Goal: Task Accomplishment & Management: Use online tool/utility

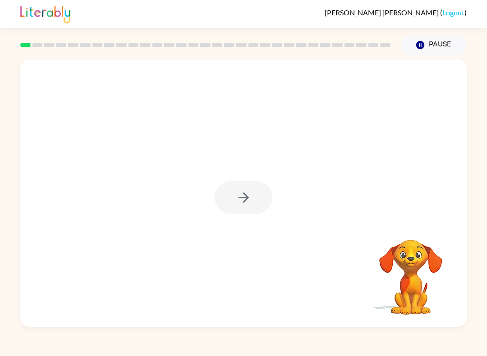
click at [250, 203] on div at bounding box center [244, 197] width 58 height 33
click at [250, 206] on div at bounding box center [244, 197] width 58 height 33
click at [254, 197] on button "button" at bounding box center [244, 197] width 58 height 33
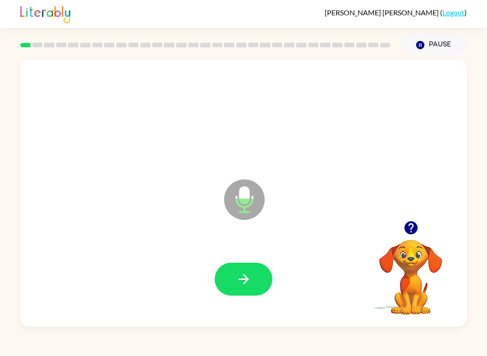
click at [236, 287] on icon "button" at bounding box center [244, 280] width 16 height 16
click at [253, 278] on button "button" at bounding box center [244, 279] width 58 height 33
click at [255, 276] on button "button" at bounding box center [244, 279] width 58 height 33
click at [243, 277] on icon "button" at bounding box center [244, 280] width 16 height 16
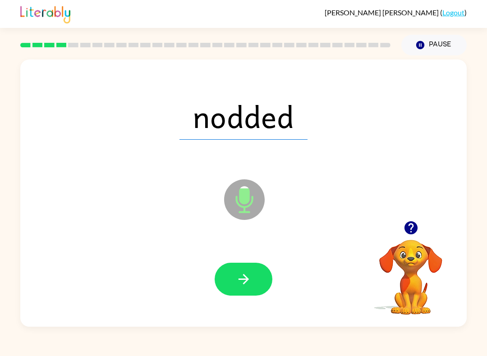
click at [252, 279] on button "button" at bounding box center [244, 279] width 58 height 33
click at [248, 275] on icon "button" at bounding box center [244, 280] width 16 height 16
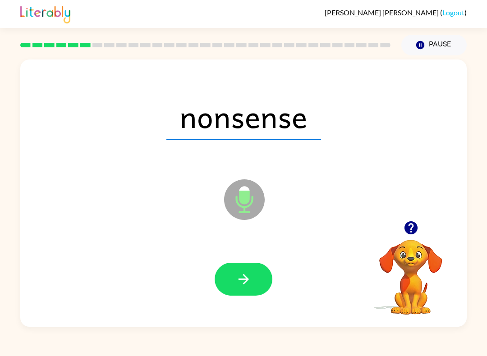
click at [251, 278] on icon "button" at bounding box center [244, 280] width 16 height 16
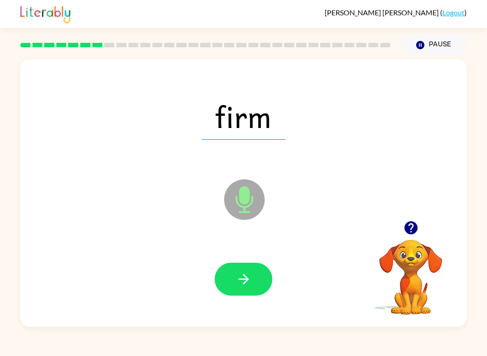
click at [245, 280] on icon "button" at bounding box center [243, 279] width 10 height 10
click at [238, 282] on icon "button" at bounding box center [244, 280] width 16 height 16
click at [255, 267] on button "button" at bounding box center [244, 279] width 58 height 33
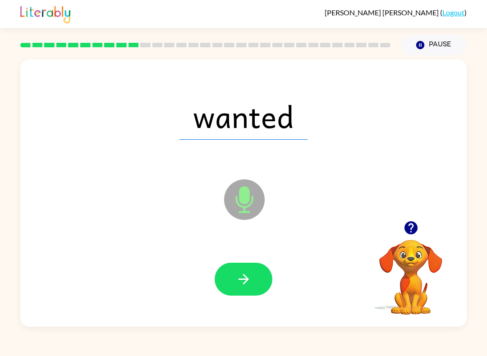
click at [249, 280] on icon "button" at bounding box center [243, 279] width 10 height 10
click at [255, 287] on button "button" at bounding box center [244, 279] width 58 height 33
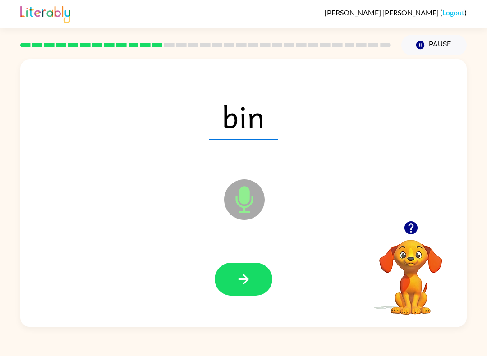
click at [263, 294] on button "button" at bounding box center [244, 279] width 58 height 33
click at [260, 273] on button "button" at bounding box center [244, 279] width 58 height 33
click at [252, 280] on button "button" at bounding box center [244, 279] width 58 height 33
click at [250, 276] on icon "button" at bounding box center [244, 280] width 16 height 16
click at [261, 281] on button "button" at bounding box center [244, 279] width 58 height 33
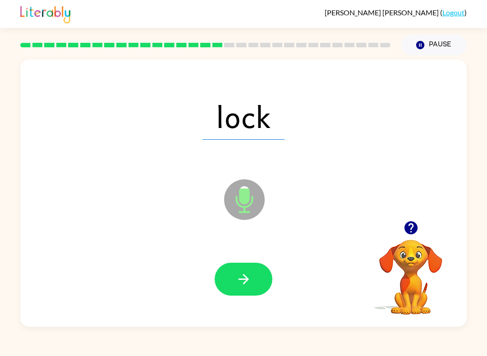
click at [258, 285] on button "button" at bounding box center [244, 279] width 58 height 33
click at [234, 286] on button "button" at bounding box center [244, 279] width 58 height 33
click at [258, 264] on button "button" at bounding box center [244, 279] width 58 height 33
click at [245, 282] on icon "button" at bounding box center [244, 280] width 16 height 16
click at [234, 277] on button "button" at bounding box center [244, 279] width 58 height 33
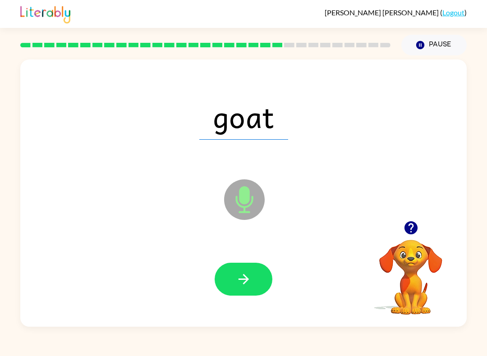
click at [262, 284] on button "button" at bounding box center [244, 279] width 58 height 33
click at [248, 268] on button "button" at bounding box center [244, 279] width 58 height 33
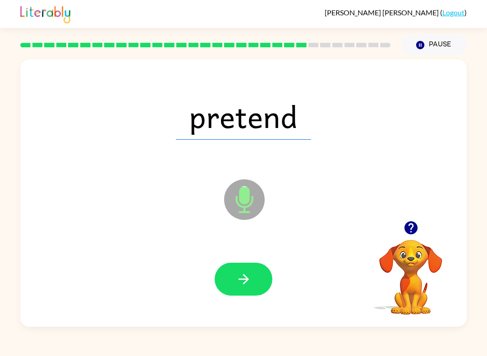
click at [252, 276] on button "button" at bounding box center [244, 279] width 58 height 33
click at [241, 274] on icon "button" at bounding box center [244, 280] width 16 height 16
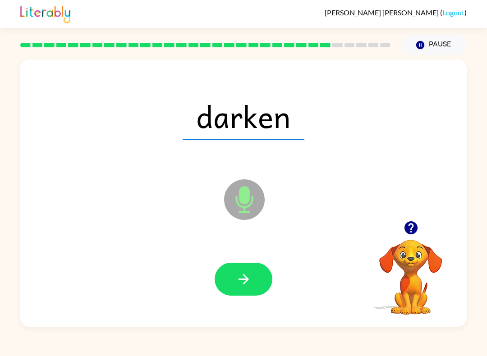
click at [235, 274] on button "button" at bounding box center [244, 279] width 58 height 33
click at [262, 287] on button "button" at bounding box center [244, 279] width 58 height 33
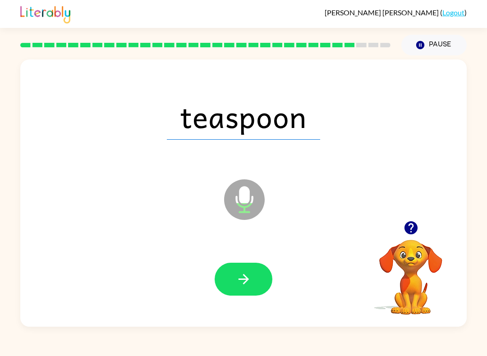
click at [272, 281] on button "button" at bounding box center [244, 279] width 58 height 33
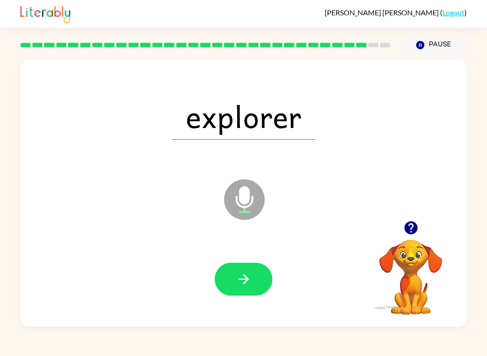
click at [255, 276] on button "button" at bounding box center [244, 279] width 58 height 33
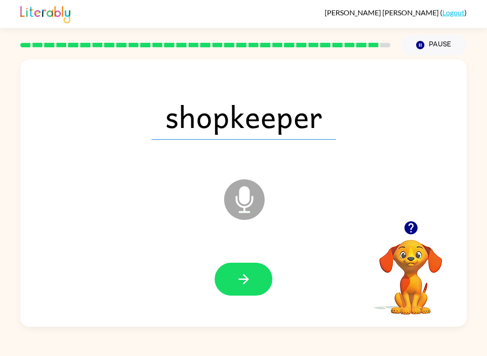
click at [250, 287] on icon "button" at bounding box center [244, 280] width 16 height 16
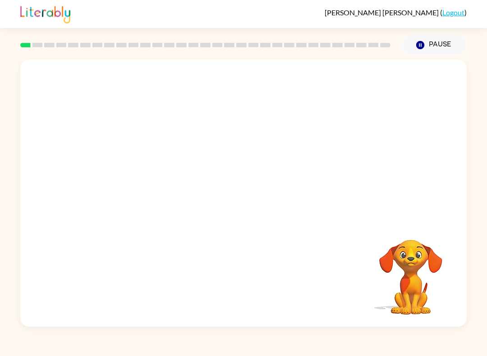
click at [216, 152] on video "Your browser must support playing .mp4 files to use Literably. Please try using…" at bounding box center [243, 141] width 447 height 162
click at [246, 171] on div at bounding box center [243, 194] width 447 height 268
click at [250, 207] on button "button" at bounding box center [244, 197] width 58 height 33
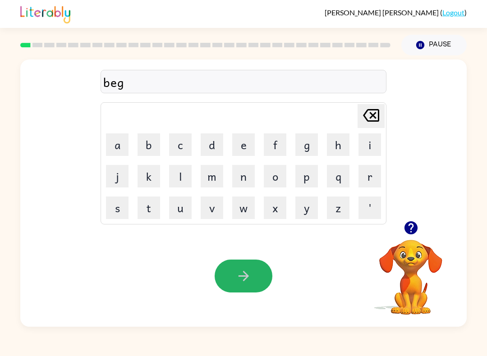
click at [244, 277] on icon "button" at bounding box center [243, 276] width 10 height 10
click at [247, 266] on button "button" at bounding box center [244, 276] width 58 height 33
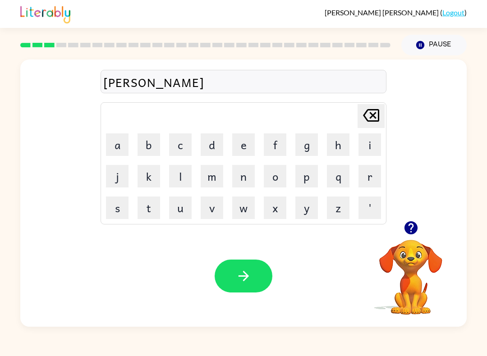
click at [264, 271] on button "button" at bounding box center [244, 276] width 58 height 33
click at [247, 276] on icon "button" at bounding box center [243, 276] width 10 height 10
click at [264, 289] on button "button" at bounding box center [244, 276] width 58 height 33
click at [252, 268] on button "button" at bounding box center [244, 276] width 58 height 33
click at [270, 280] on button "button" at bounding box center [244, 276] width 58 height 33
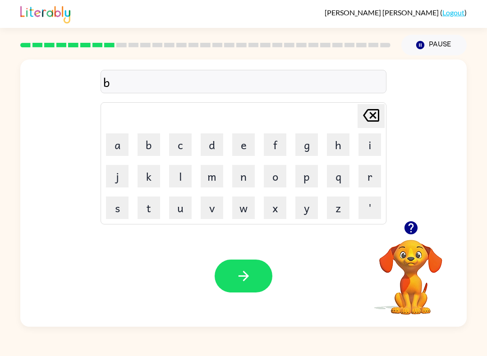
click at [112, 137] on button "a" at bounding box center [117, 145] width 23 height 23
click at [259, 275] on button "button" at bounding box center [244, 276] width 58 height 33
click at [241, 277] on icon "button" at bounding box center [243, 276] width 10 height 10
click at [262, 279] on button "button" at bounding box center [244, 276] width 58 height 33
click at [266, 278] on button "button" at bounding box center [244, 276] width 58 height 33
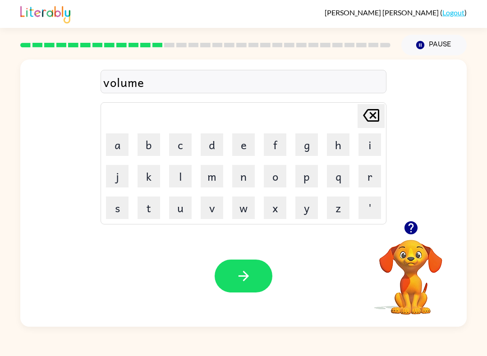
click at [250, 276] on icon "button" at bounding box center [244, 276] width 16 height 16
click at [247, 270] on icon "button" at bounding box center [244, 276] width 16 height 16
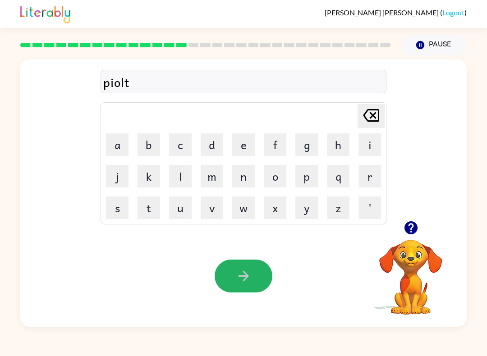
click at [244, 277] on icon "button" at bounding box center [243, 276] width 10 height 10
click at [259, 278] on button "button" at bounding box center [244, 276] width 58 height 33
click at [253, 276] on button "button" at bounding box center [244, 276] width 58 height 33
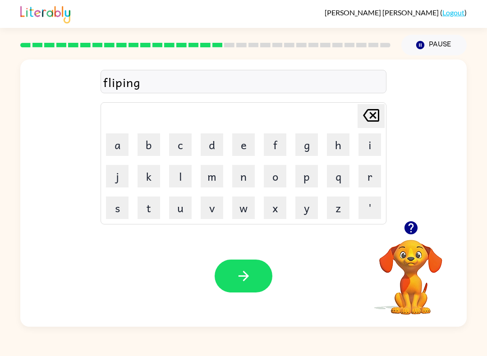
click at [250, 286] on button "button" at bounding box center [244, 276] width 58 height 33
click at [239, 286] on button "button" at bounding box center [244, 276] width 58 height 33
click at [248, 268] on button "button" at bounding box center [244, 276] width 58 height 33
click at [264, 273] on button "button" at bounding box center [244, 276] width 58 height 33
click at [250, 285] on button "button" at bounding box center [244, 276] width 58 height 33
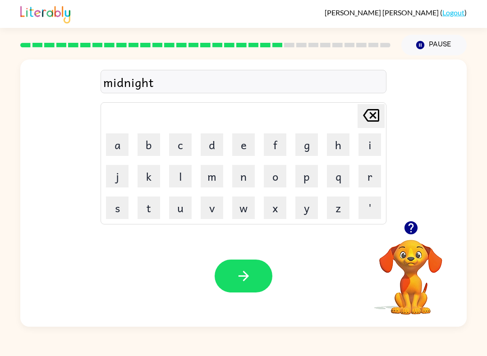
click at [236, 292] on button "button" at bounding box center [244, 276] width 58 height 33
click at [262, 275] on button "button" at bounding box center [244, 276] width 58 height 33
click at [248, 266] on button "button" at bounding box center [244, 276] width 58 height 33
click at [263, 289] on button "button" at bounding box center [244, 276] width 58 height 33
click at [255, 277] on button "button" at bounding box center [244, 276] width 58 height 33
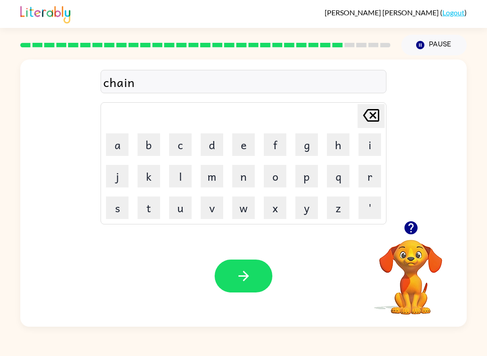
click at [248, 268] on button "button" at bounding box center [244, 276] width 58 height 33
click at [247, 261] on button "button" at bounding box center [244, 276] width 58 height 33
click at [239, 258] on div "Your browser must support playing .mp4 files to use Literably. Please try using…" at bounding box center [243, 277] width 447 height 102
click at [252, 278] on button "button" at bounding box center [244, 276] width 58 height 33
click at [265, 287] on button "button" at bounding box center [244, 276] width 58 height 33
